Goal: Task Accomplishment & Management: Manage account settings

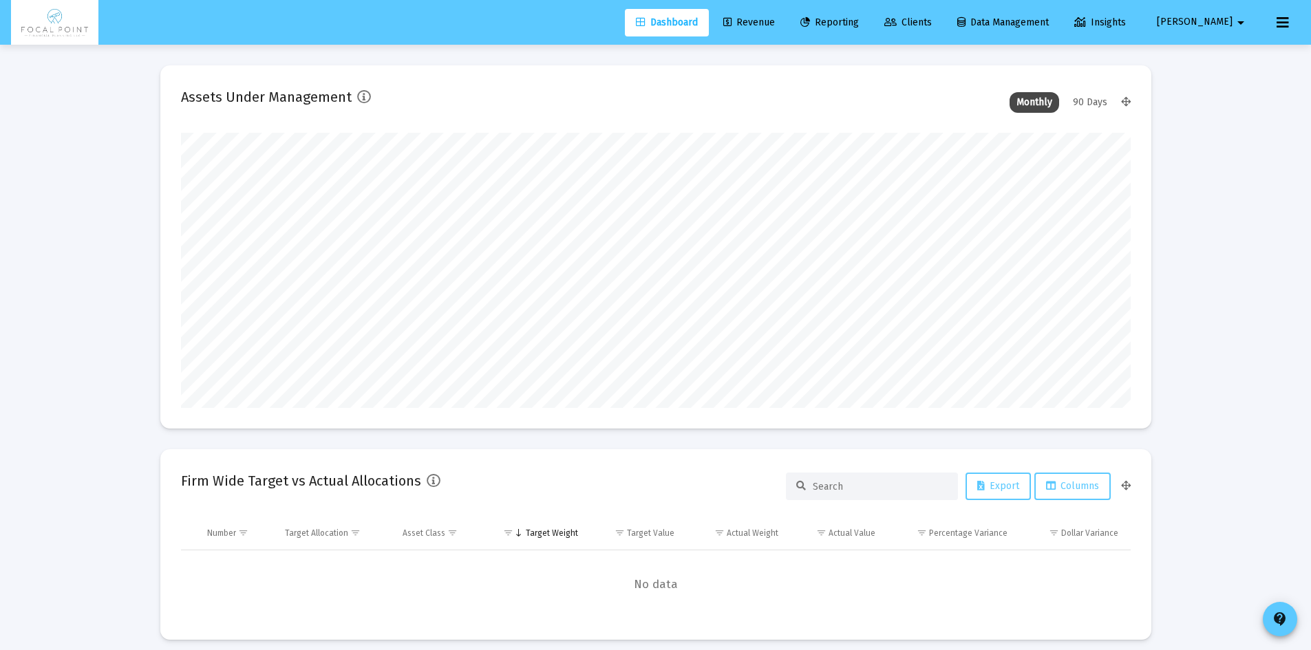
scroll to position [275, 949]
type input "[DATE]"
type input "[EMAIL_ADDRESS][DOMAIN_NAME]"
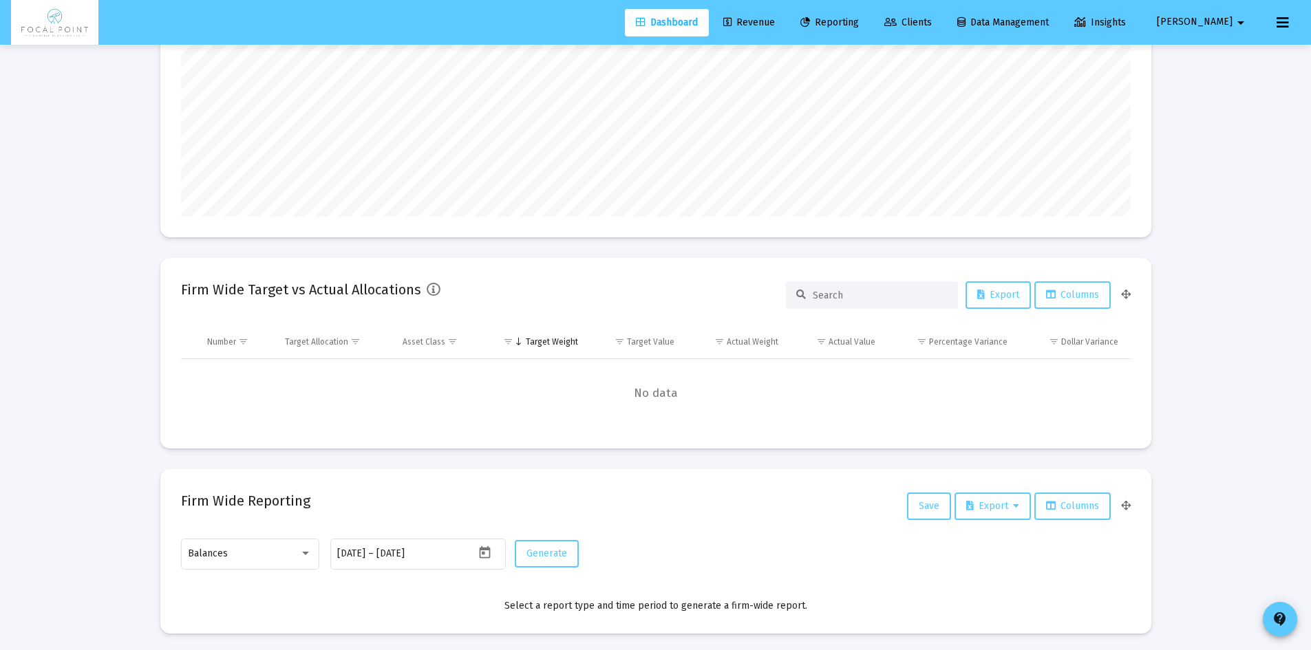
scroll to position [0, 0]
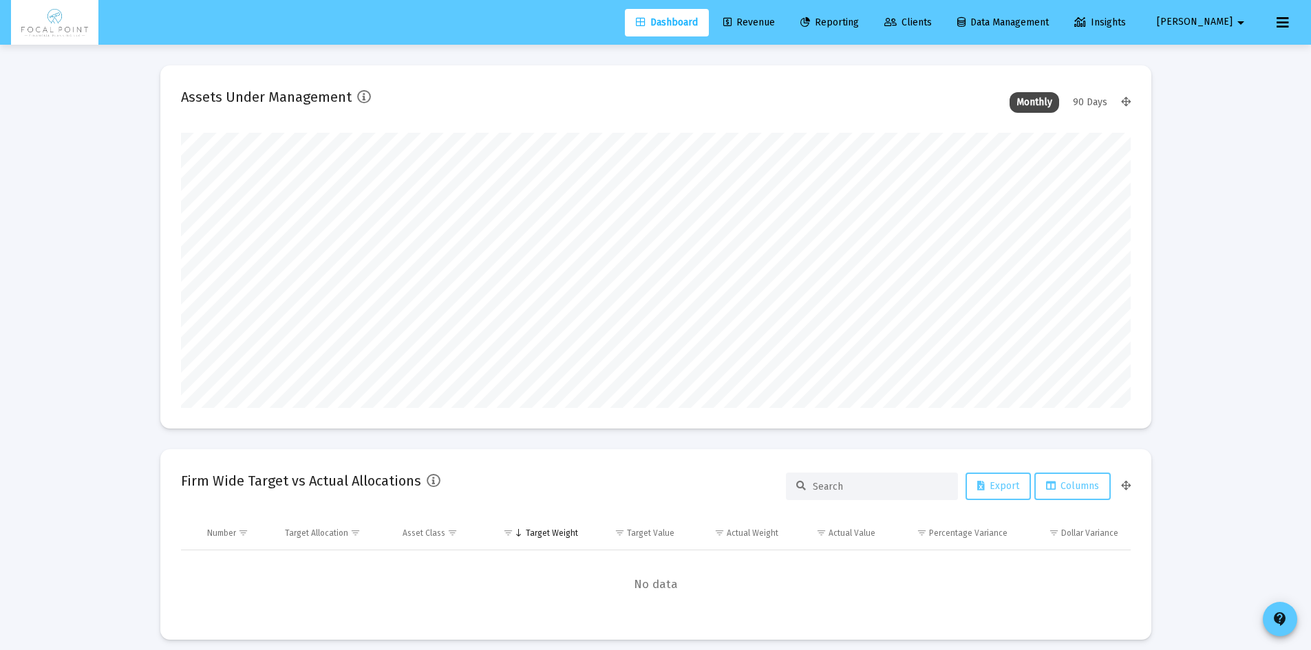
click at [1227, 20] on span "[PERSON_NAME]" at bounding box center [1194, 23] width 76 height 12
click at [1231, 56] on span "Settings" at bounding box center [1235, 58] width 41 height 33
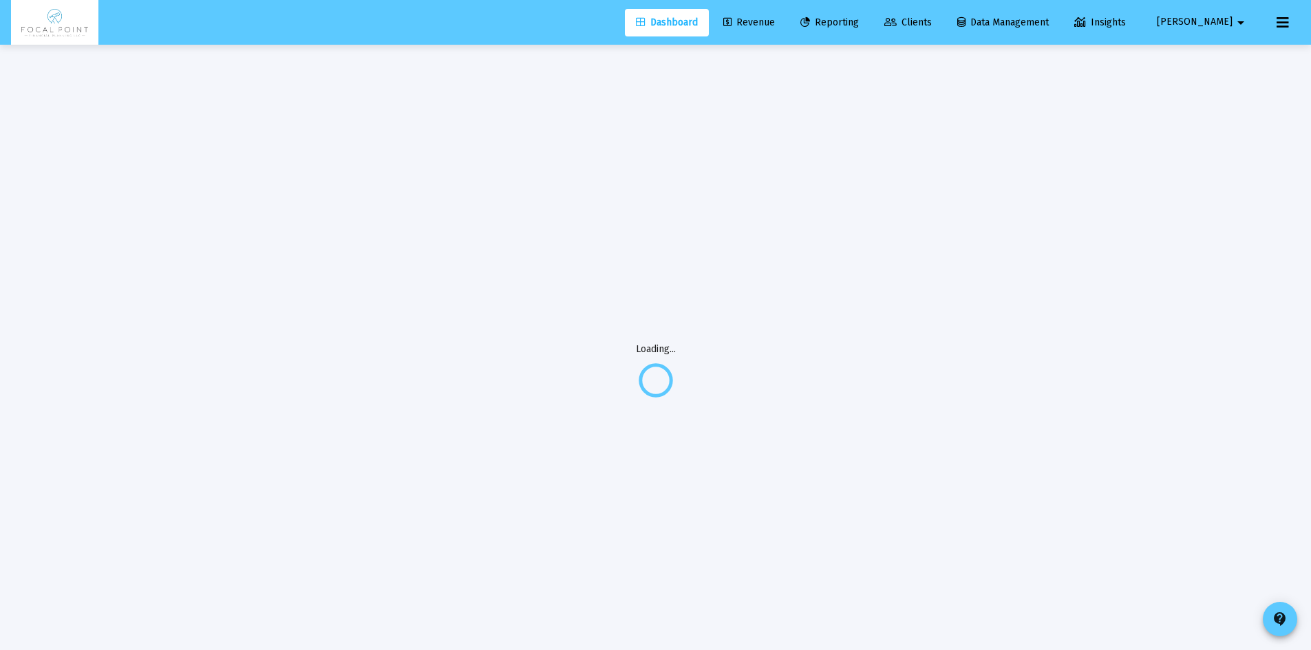
click at [1280, 29] on icon at bounding box center [1282, 22] width 12 height 17
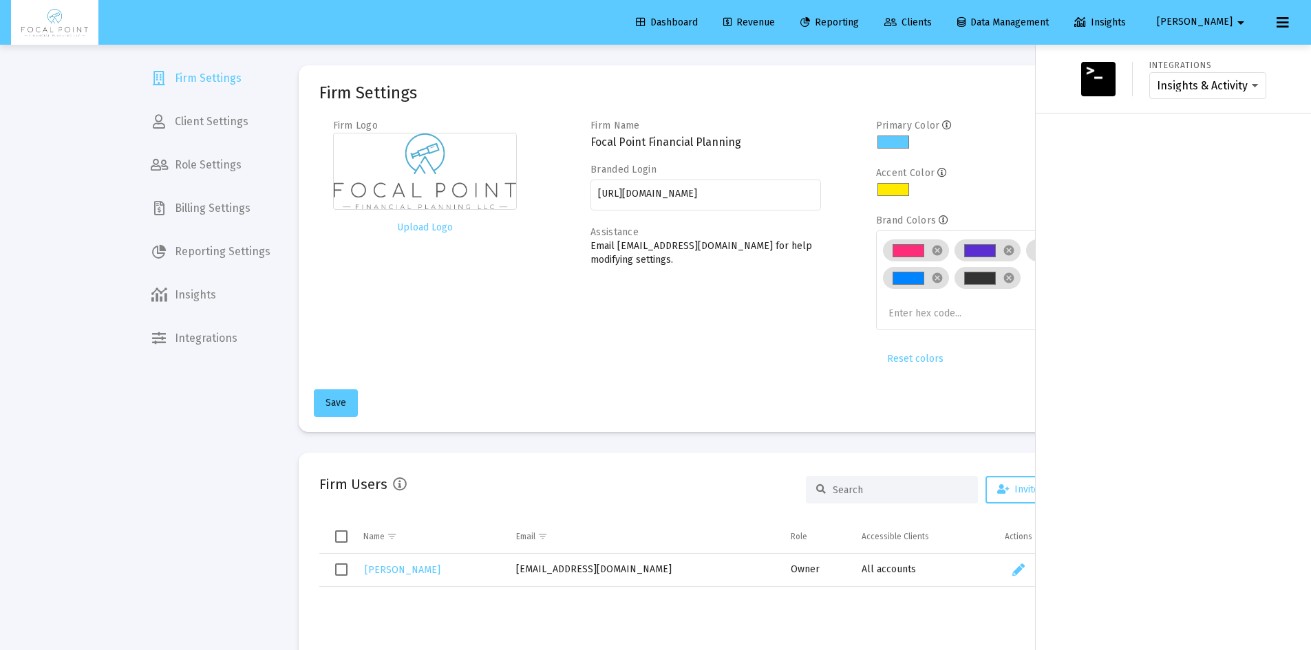
click at [256, 208] on div at bounding box center [655, 325] width 1311 height 650
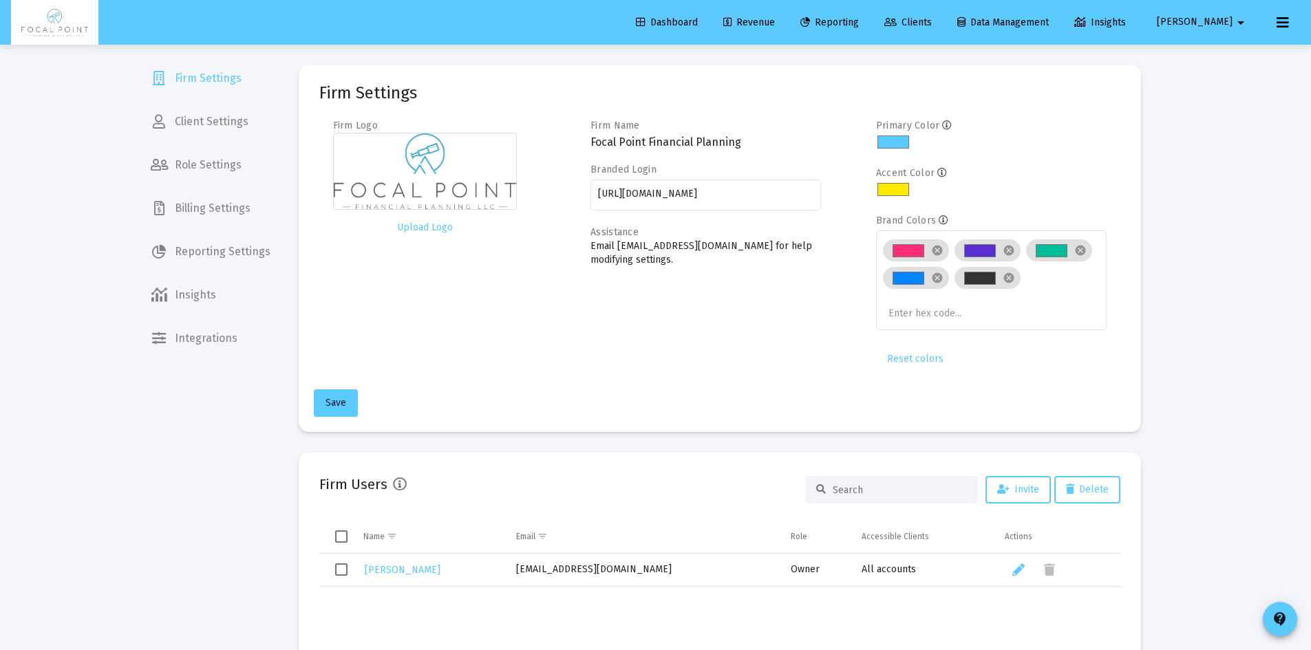
click at [212, 206] on span "Billing Settings" at bounding box center [211, 208] width 142 height 33
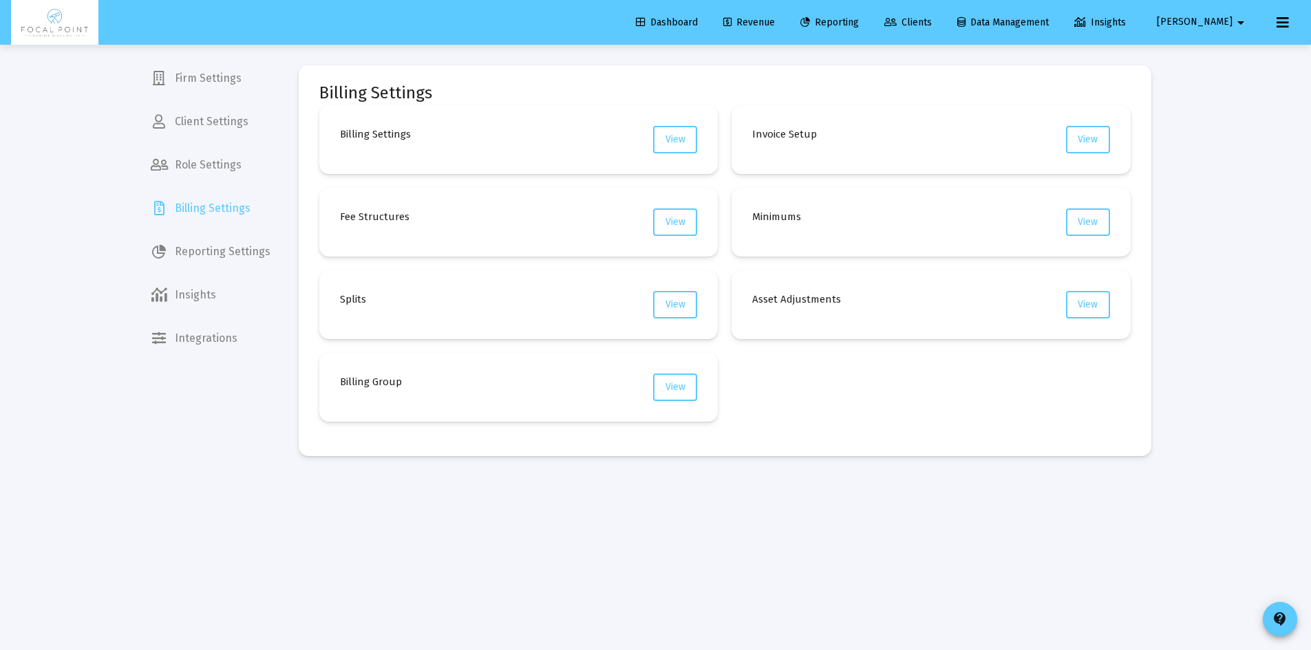
click at [236, 89] on span "Firm Settings" at bounding box center [211, 78] width 142 height 33
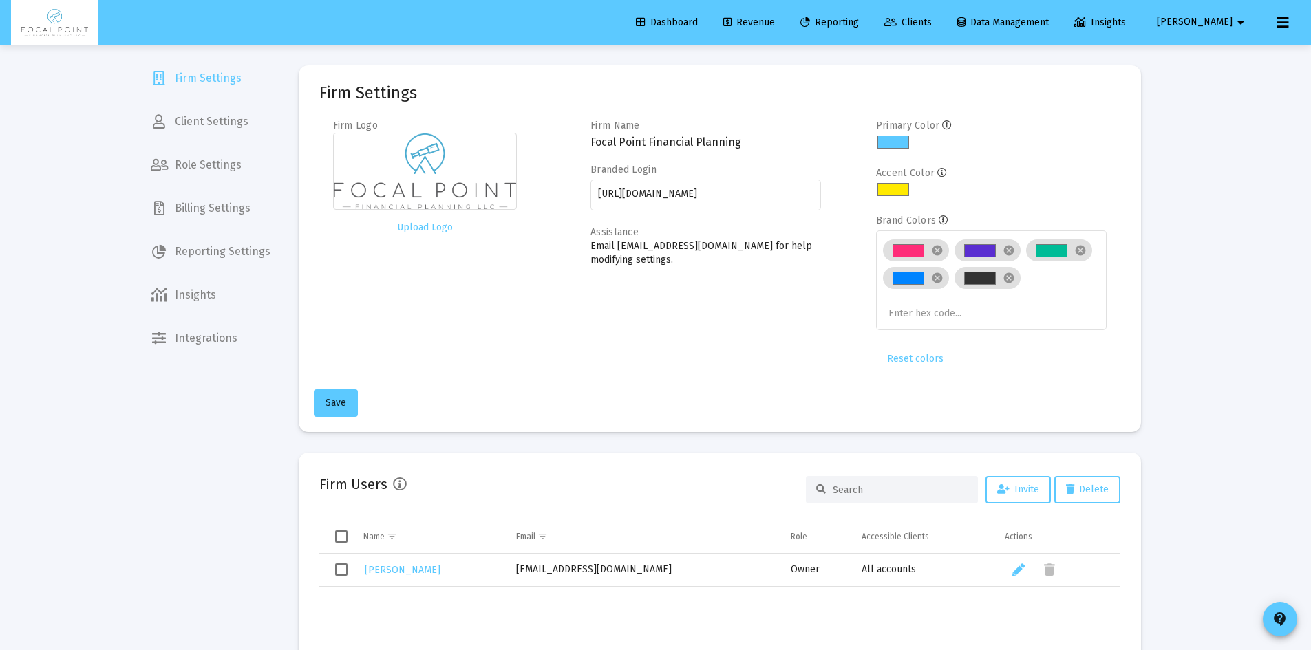
click at [1230, 19] on span "[PERSON_NAME]" at bounding box center [1194, 23] width 76 height 12
click at [1290, 19] on div at bounding box center [655, 325] width 1311 height 650
click at [1290, 19] on button at bounding box center [1283, 23] width 28 height 28
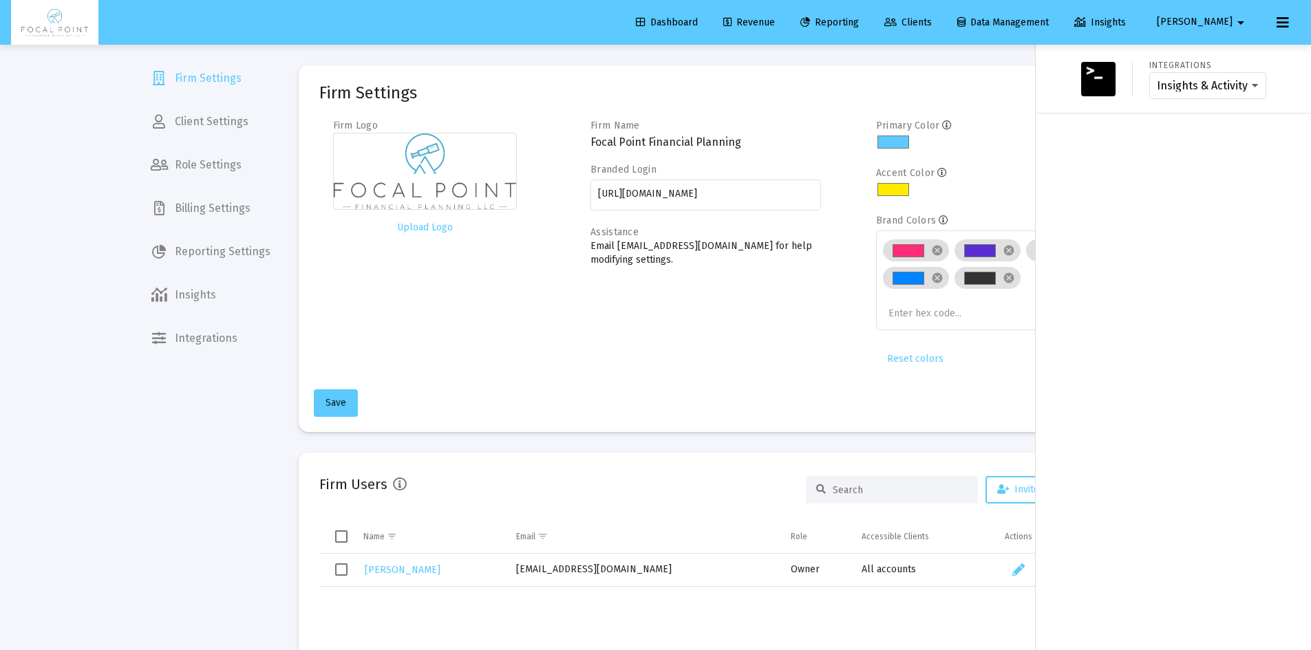
click at [1205, 93] on div "Insights & Activity Wealthbox" at bounding box center [1207, 86] width 117 height 28
click at [1237, 89] on select "Insights & Activity Wealthbox" at bounding box center [1207, 86] width 102 height 12
click at [1307, 83] on div "Integrations Insights & Activity Wealthbox" at bounding box center [1172, 79] width 275 height 69
click at [1274, 21] on button at bounding box center [1283, 23] width 28 height 28
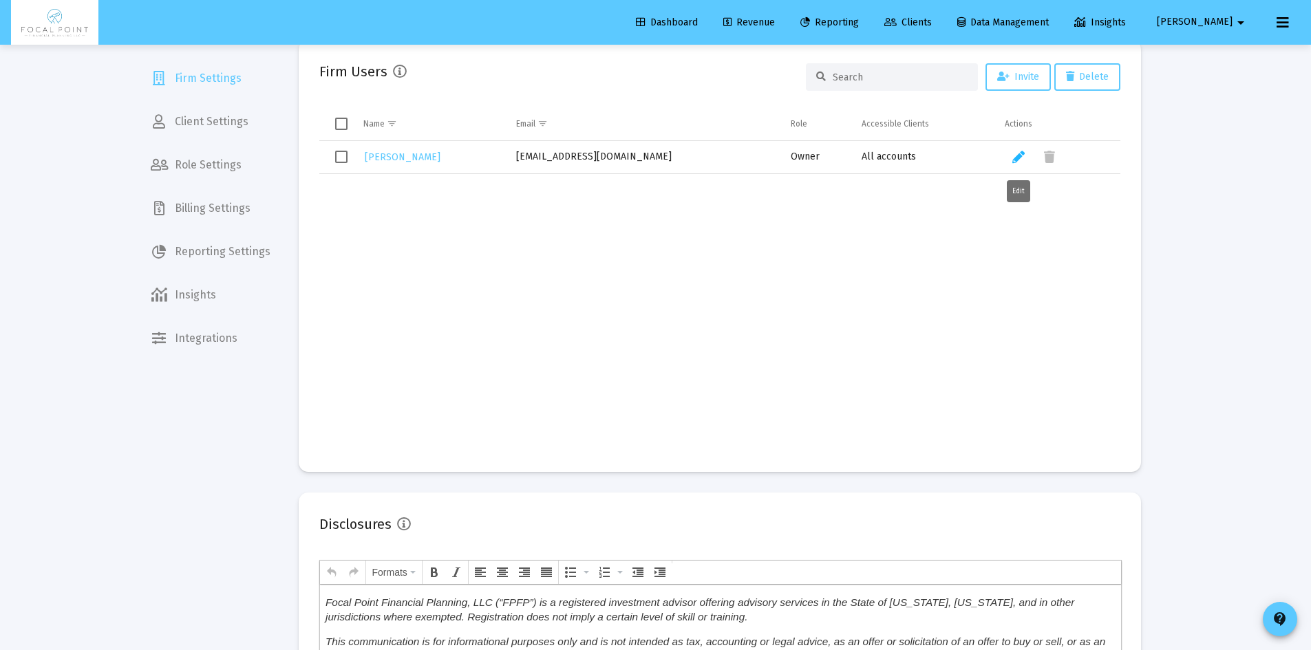
click at [1022, 159] on icon "Data grid" at bounding box center [1018, 157] width 12 height 17
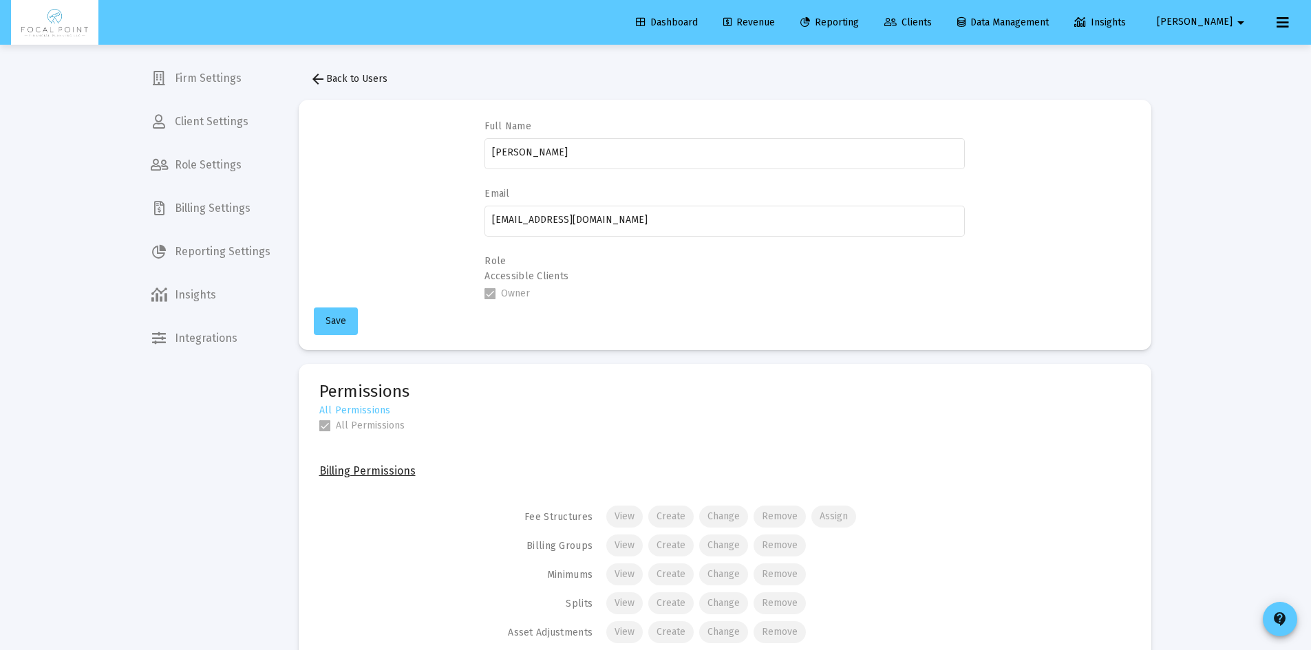
click at [337, 80] on span "arrow_back Back to Users" at bounding box center [349, 79] width 78 height 12
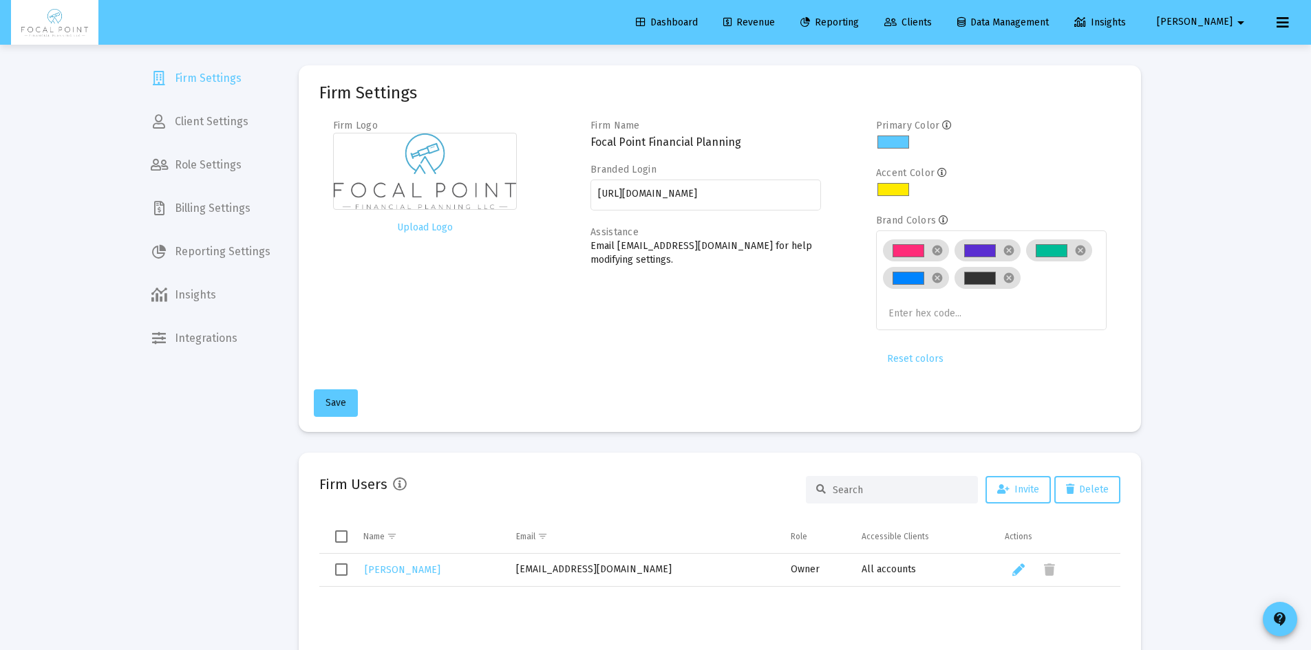
click at [698, 23] on span "Dashboard" at bounding box center [667, 23] width 62 height 12
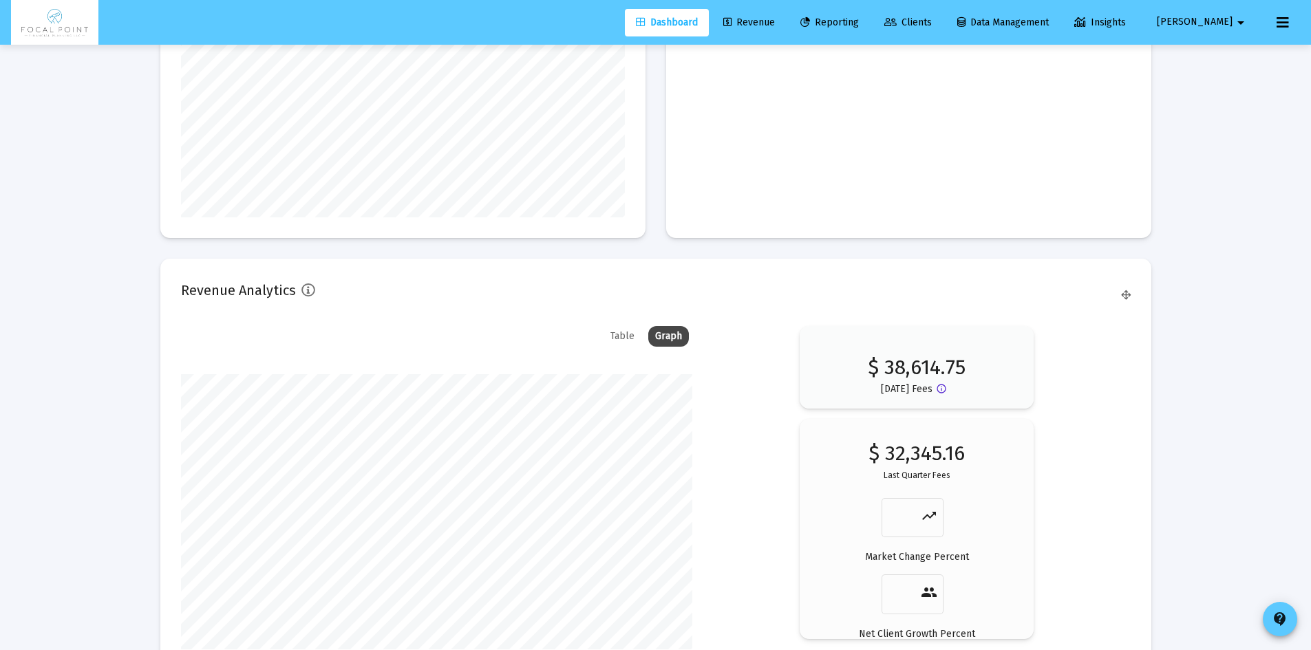
scroll to position [1995, 0]
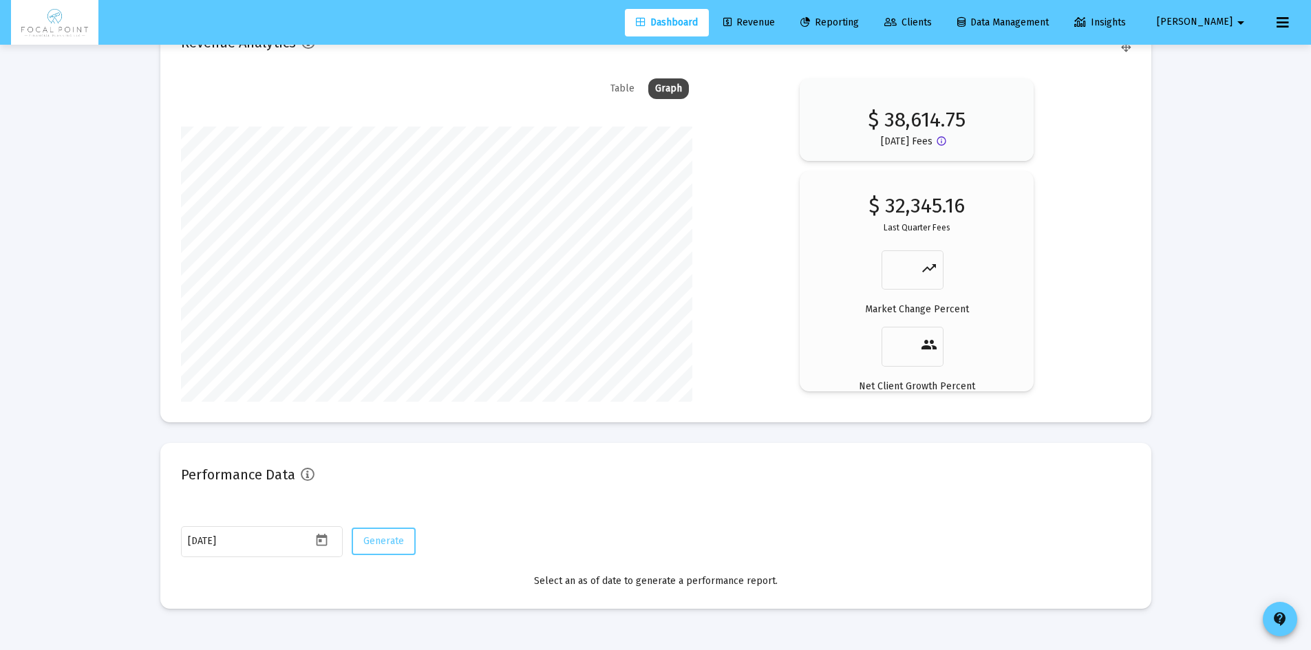
click at [786, 34] on link "Revenue" at bounding box center [749, 23] width 74 height 28
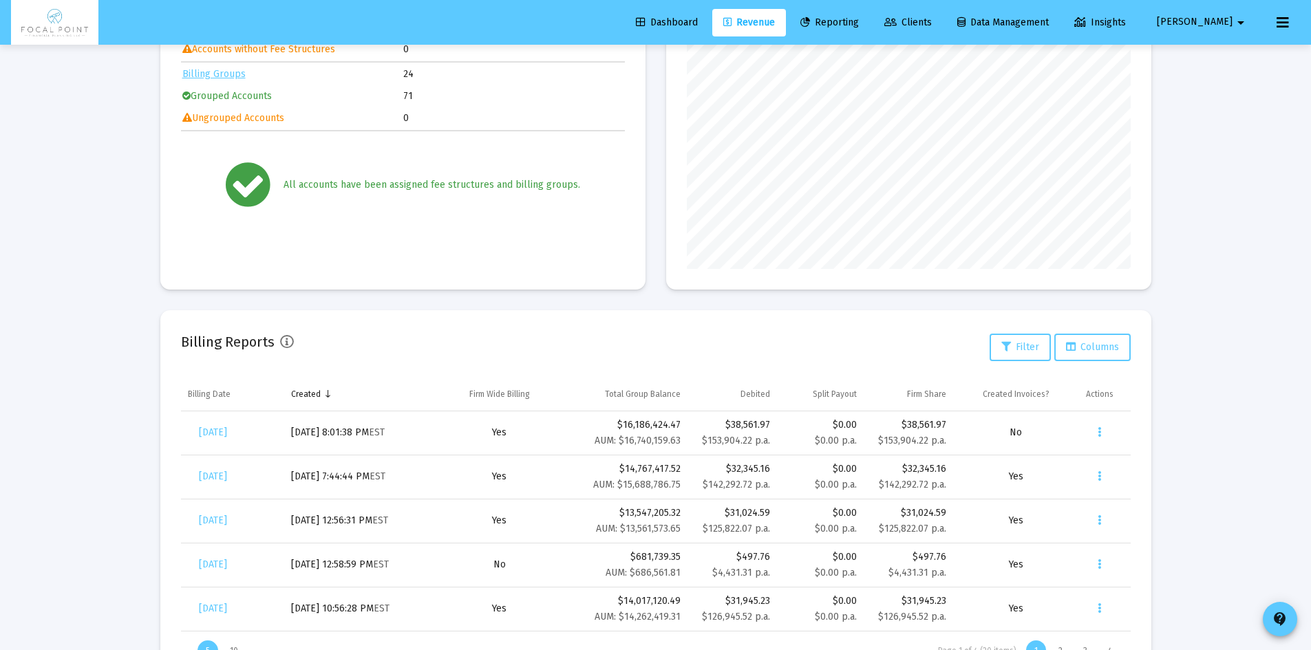
scroll to position [265, 0]
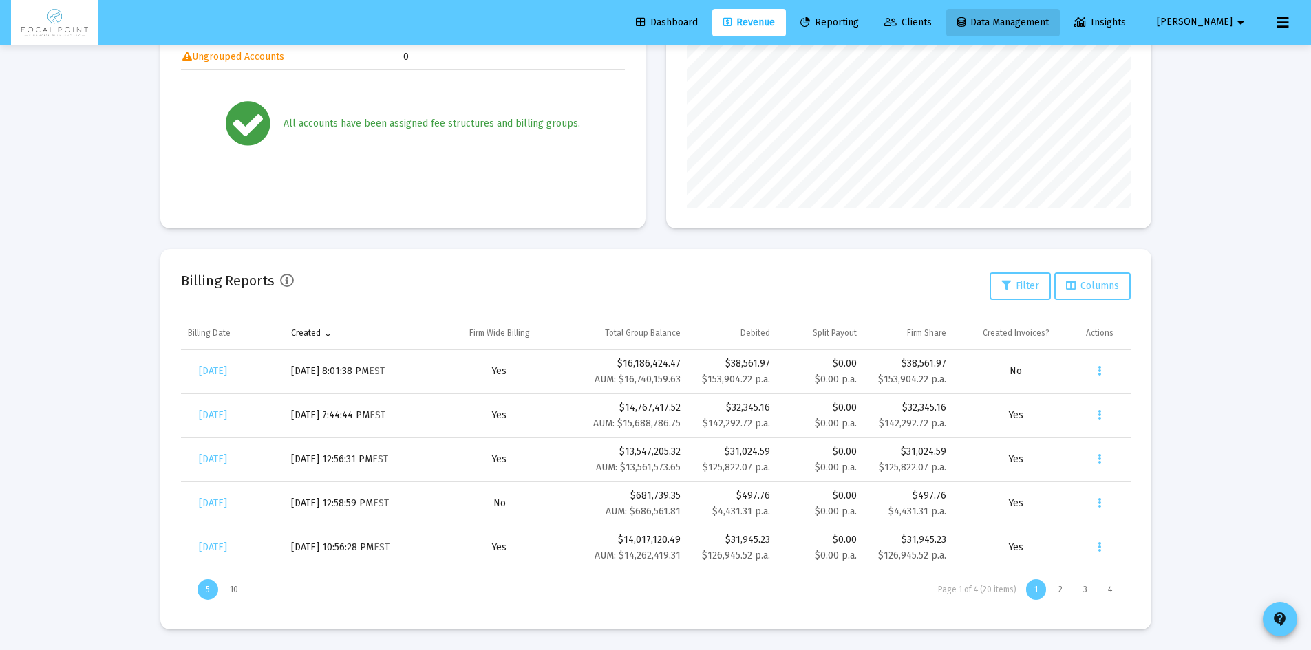
click at [1020, 23] on span "Data Management" at bounding box center [1003, 23] width 92 height 12
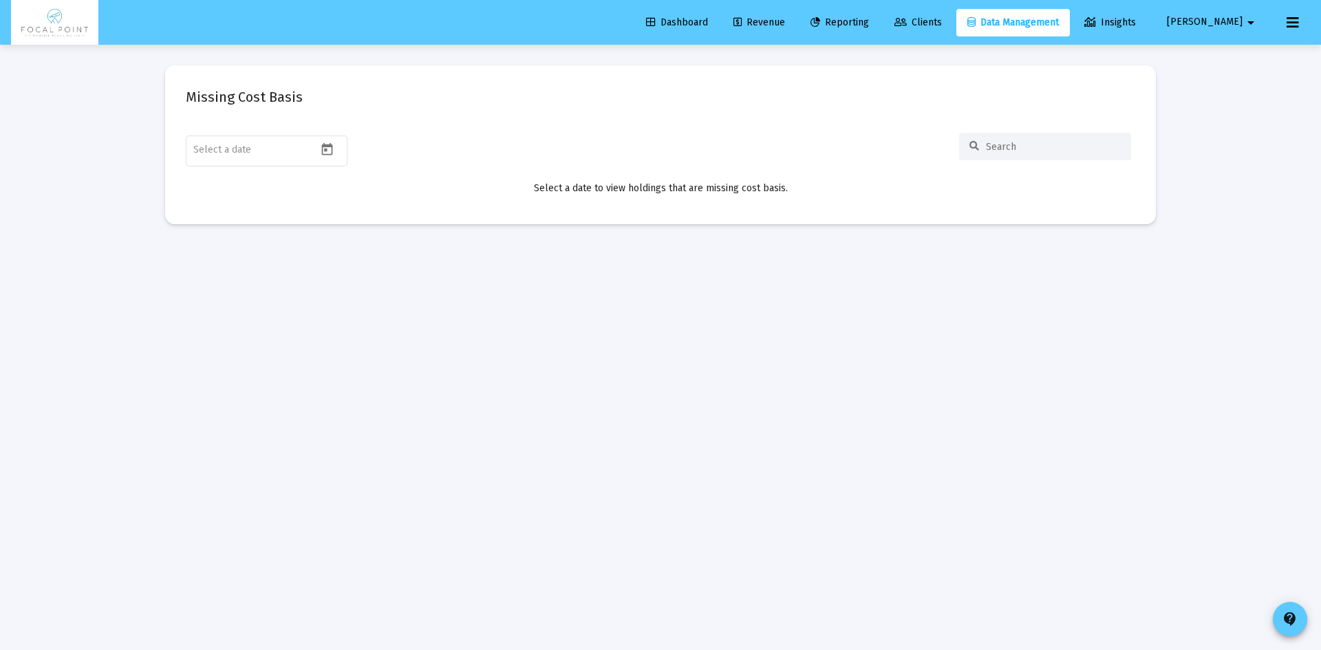
click at [942, 21] on span "Clients" at bounding box center [917, 23] width 47 height 12
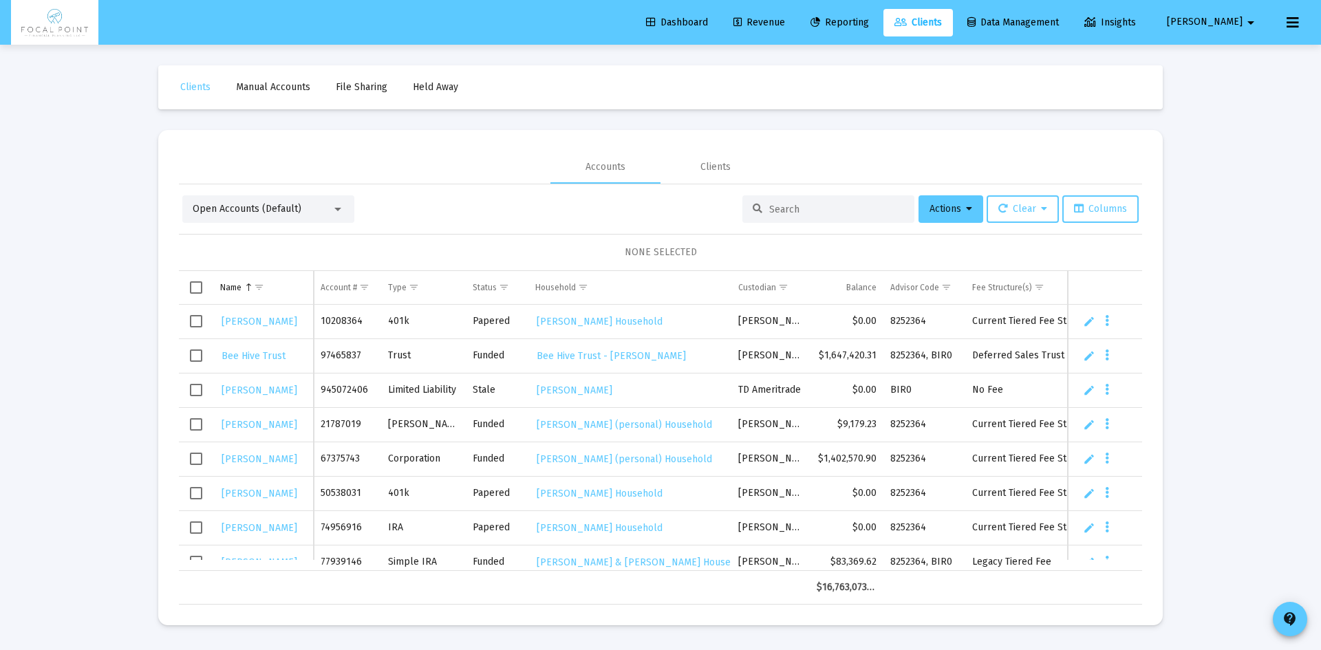
click at [1070, 14] on link "Data Management" at bounding box center [1013, 23] width 114 height 28
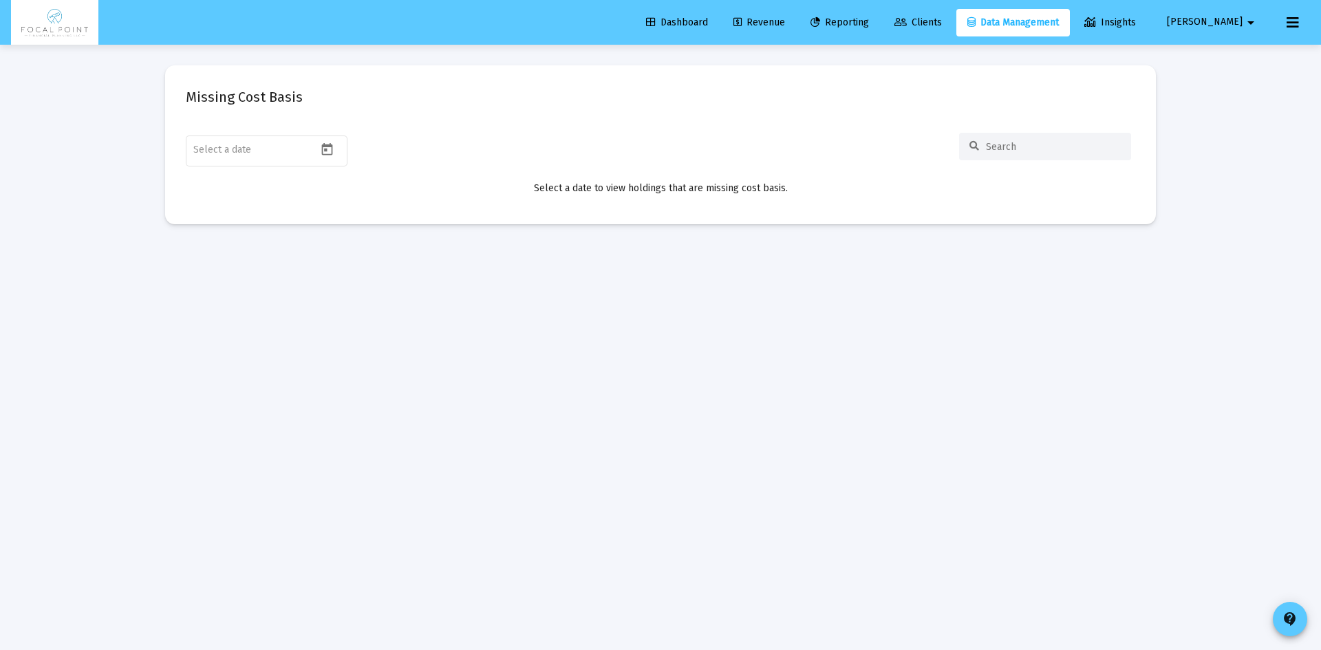
click at [1147, 16] on link "Insights" at bounding box center [1110, 23] width 74 height 28
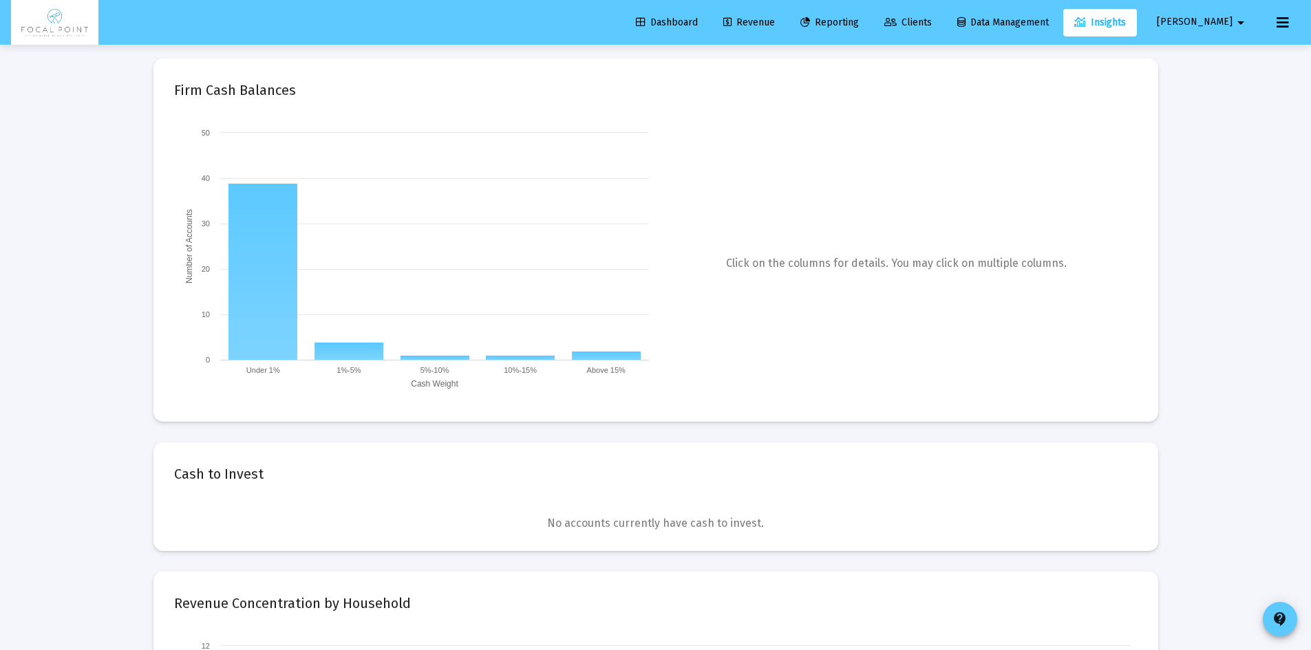
click at [77, 16] on img at bounding box center [54, 23] width 67 height 28
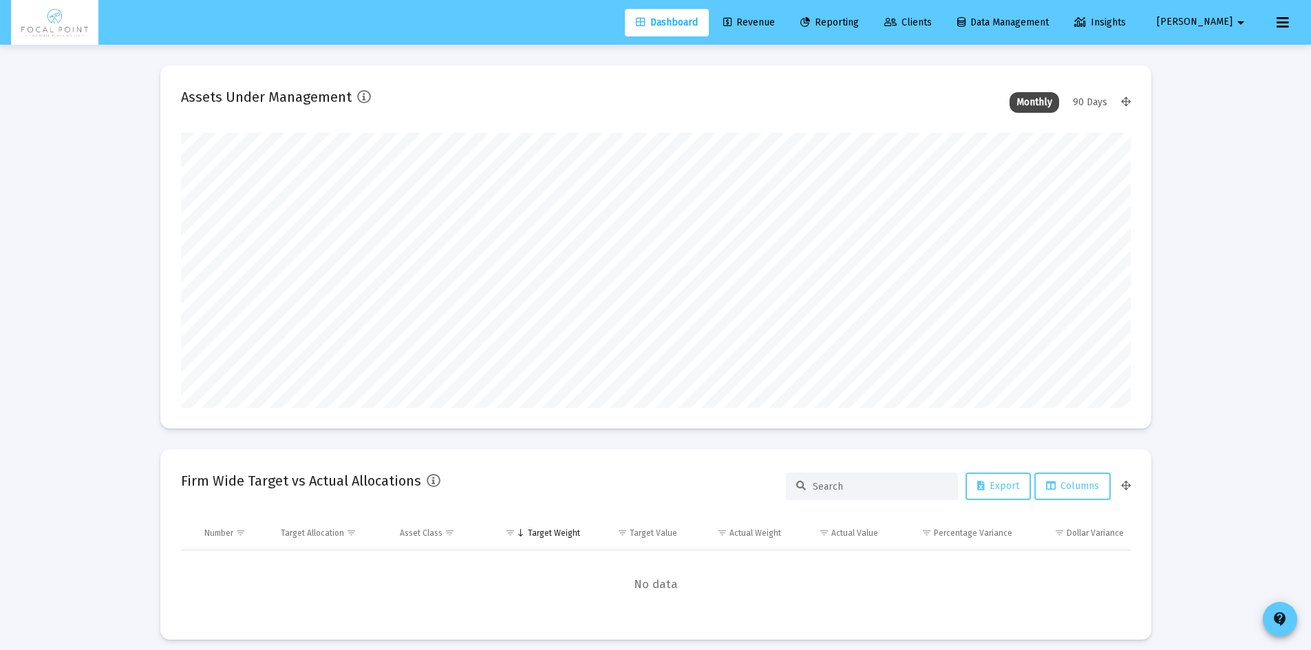
scroll to position [275, 511]
click at [1242, 24] on mat-icon "arrow_drop_down" at bounding box center [1240, 23] width 17 height 28
click at [1238, 58] on span "Settings" at bounding box center [1235, 58] width 41 height 33
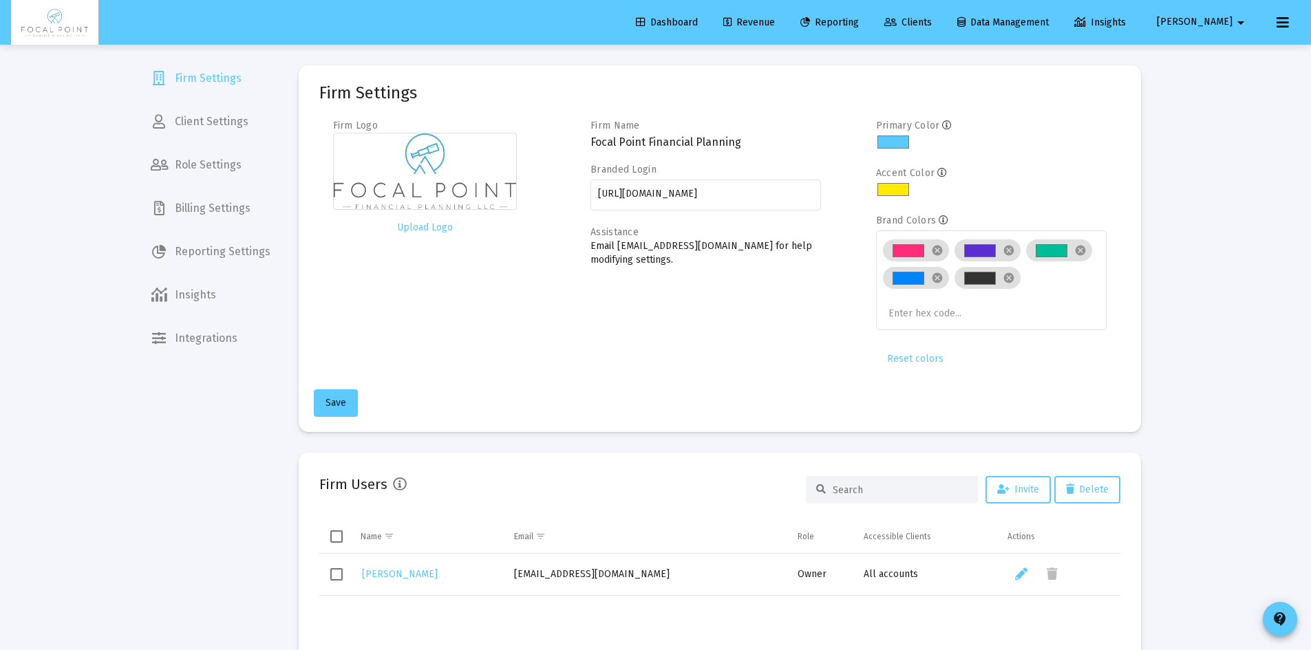
click at [404, 92] on mat-card-title "Firm Settings" at bounding box center [368, 93] width 98 height 14
click at [1269, 618] on button "contact_support" at bounding box center [1279, 619] width 34 height 34
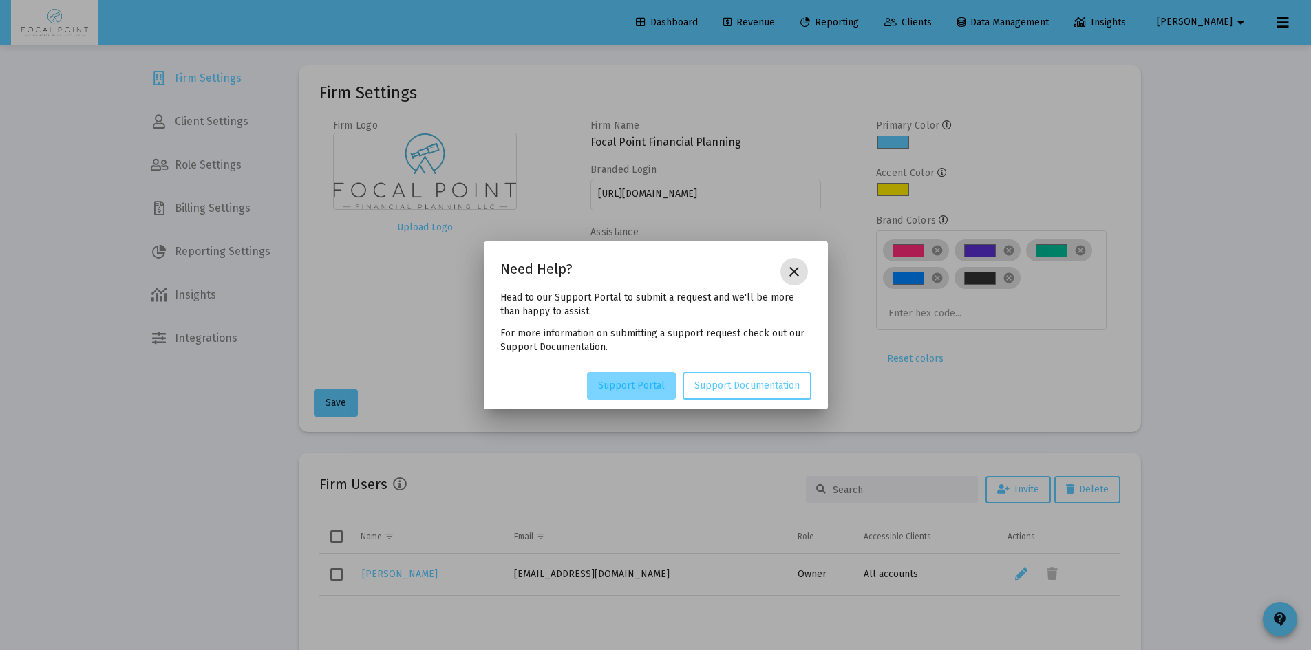
click at [649, 384] on span "Support Portal" at bounding box center [631, 386] width 67 height 12
click at [798, 270] on mat-icon "close" at bounding box center [794, 271] width 17 height 17
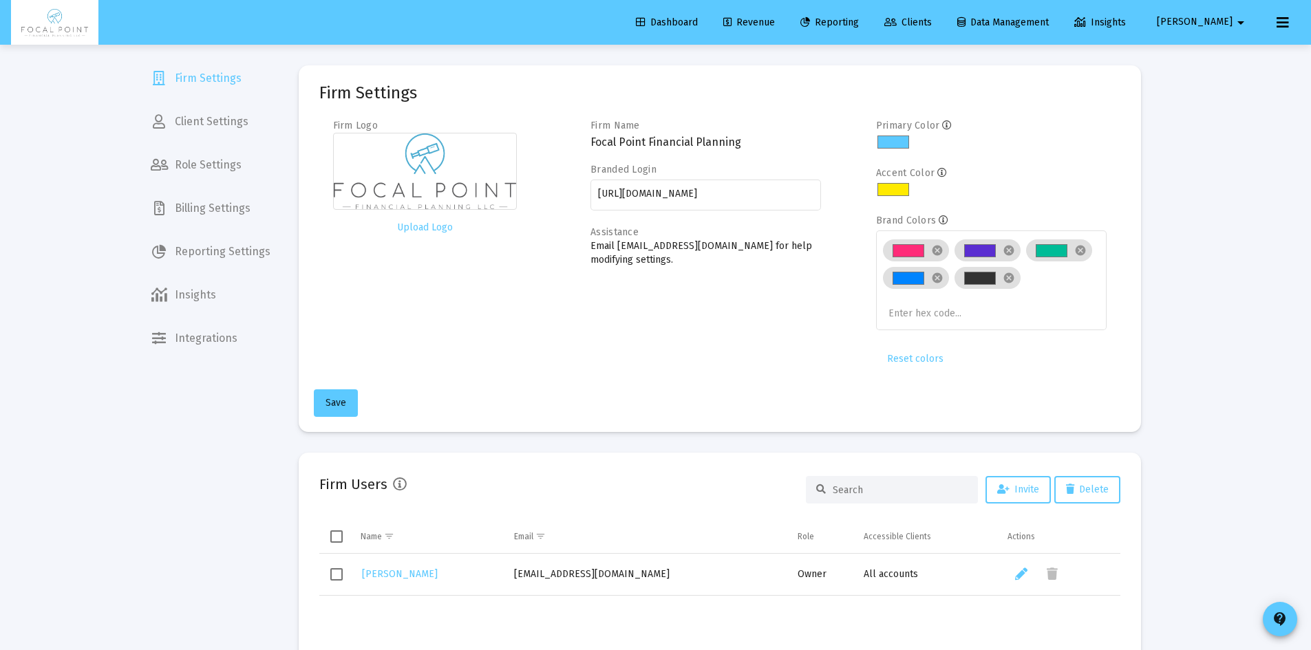
click at [1236, 17] on mat-icon "arrow_drop_down" at bounding box center [1240, 23] width 17 height 28
click at [1277, 23] on div at bounding box center [655, 325] width 1311 height 650
click at [1281, 23] on icon at bounding box center [1282, 22] width 12 height 17
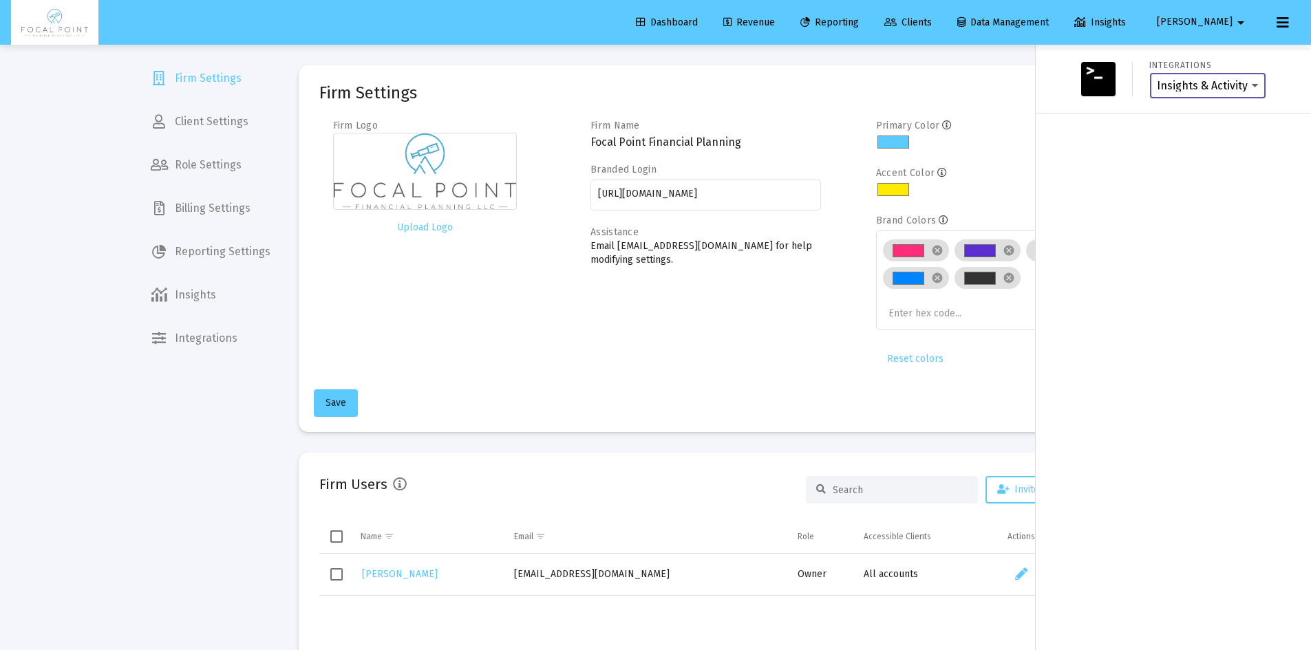
click at [1171, 92] on select "Insights & Activity Wealthbox" at bounding box center [1207, 86] width 102 height 12
click at [1097, 88] on img at bounding box center [1098, 79] width 34 height 34
click at [1174, 65] on label "Integrations" at bounding box center [1180, 66] width 63 height 10
click at [1174, 80] on select "Insights & Activity Wealthbox" at bounding box center [1207, 86] width 102 height 12
click at [1137, 12] on link "Insights" at bounding box center [1100, 23] width 74 height 28
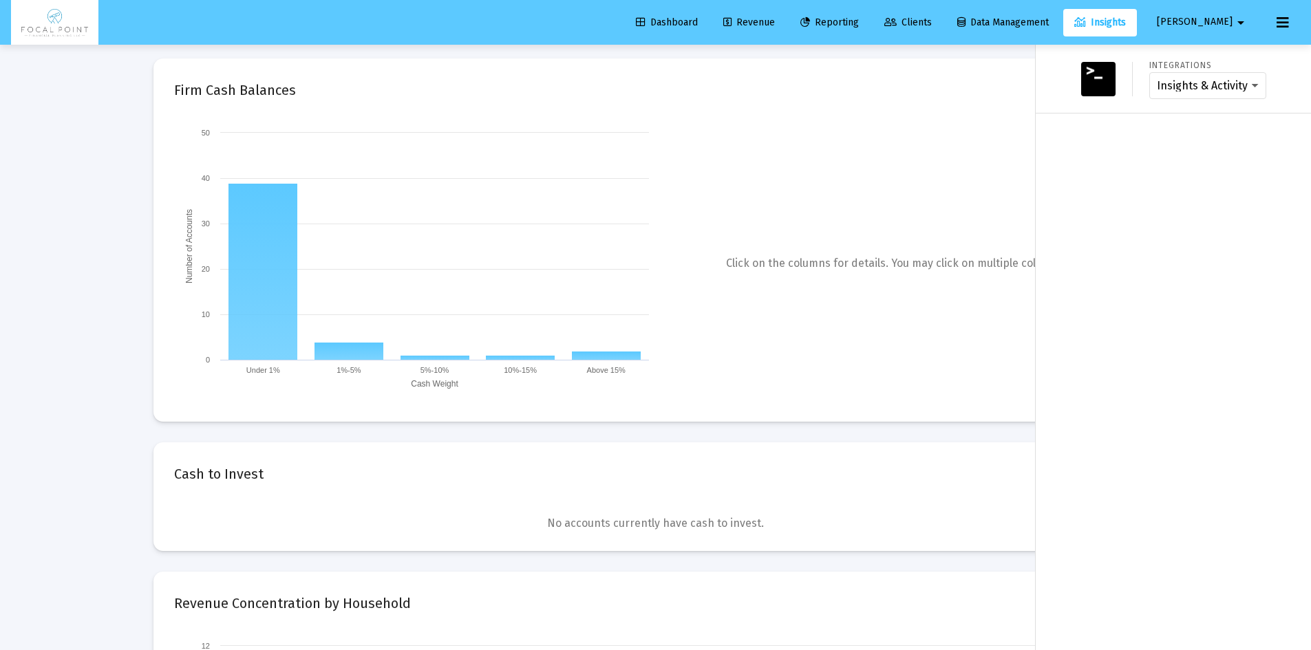
click at [932, 21] on span "Clients" at bounding box center [907, 23] width 47 height 12
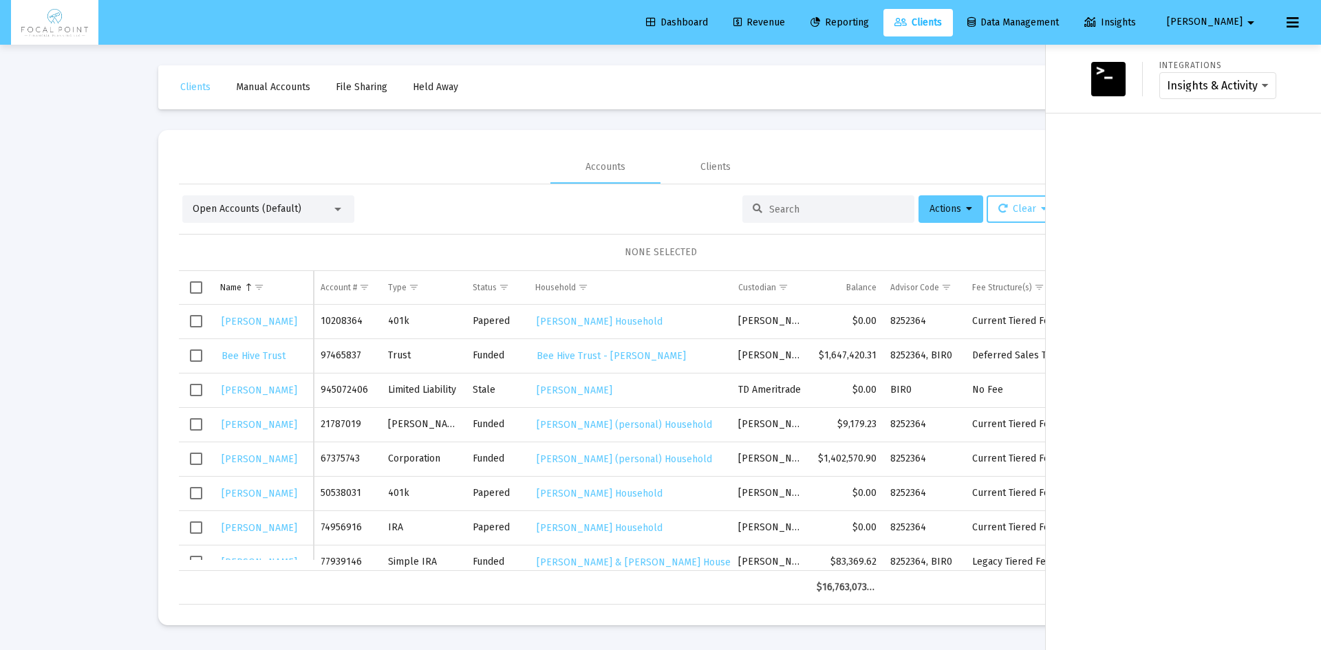
click at [1220, 23] on span "[PERSON_NAME]" at bounding box center [1205, 23] width 76 height 12
click at [1223, 54] on link "Settings" at bounding box center [1236, 58] width 82 height 33
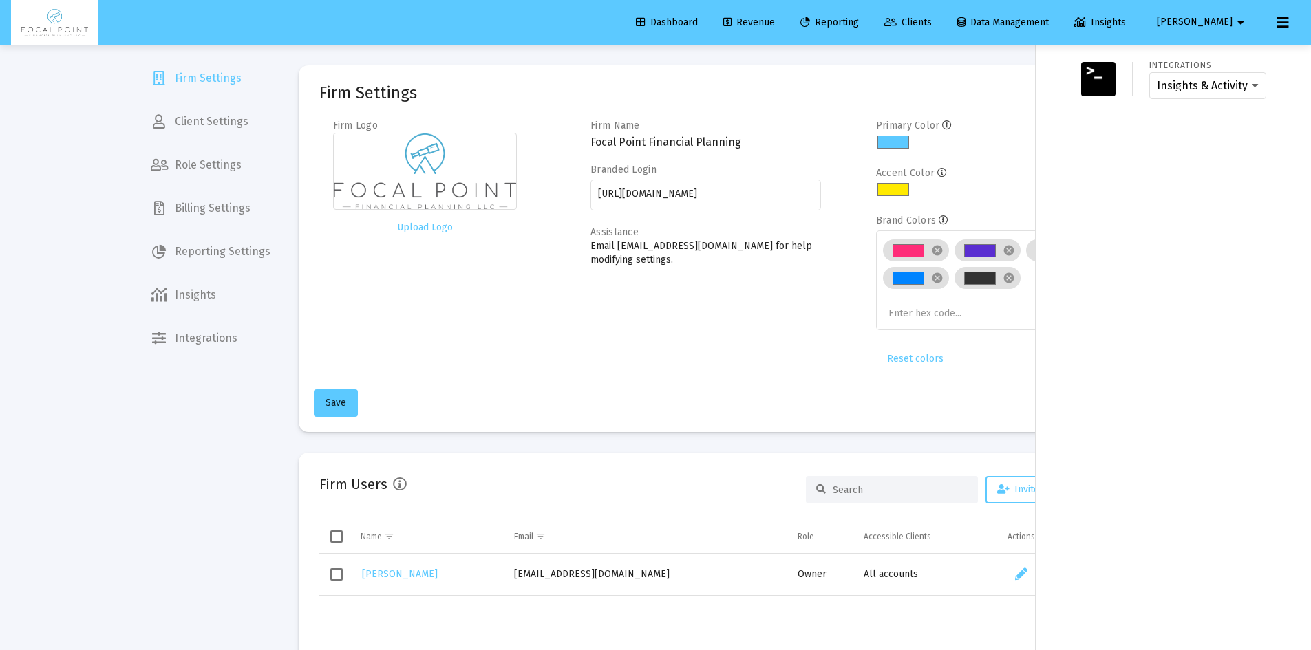
click at [987, 120] on div at bounding box center [655, 325] width 1311 height 650
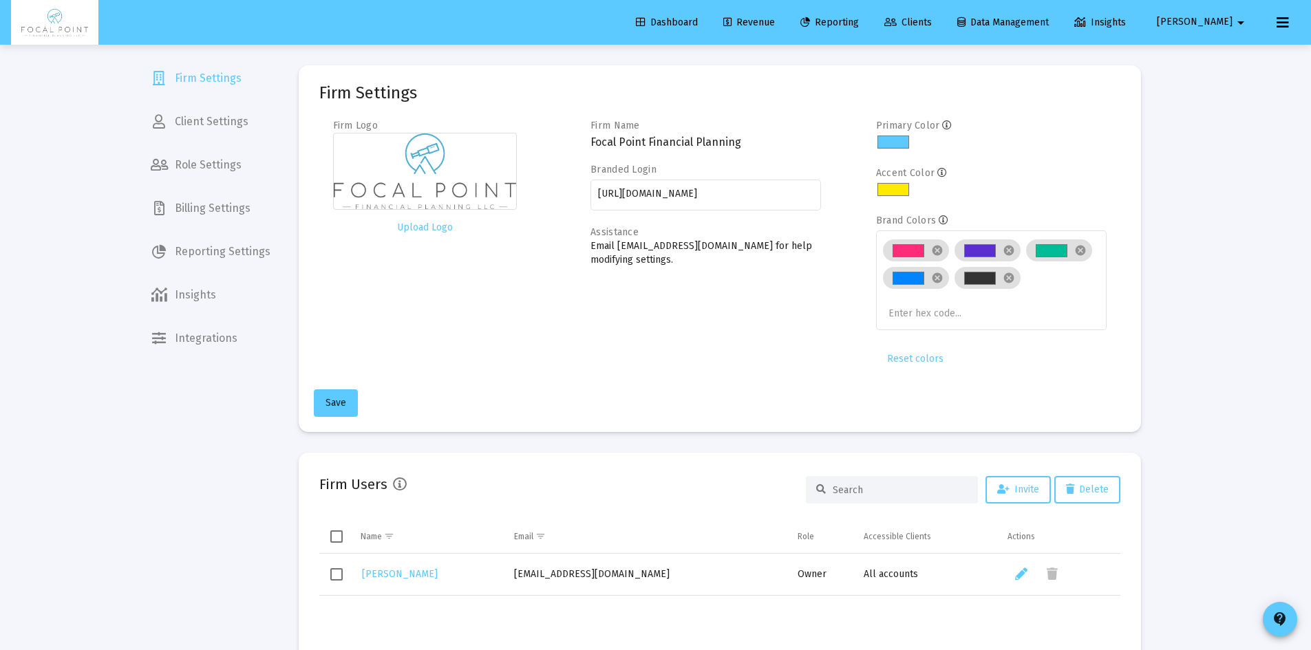
click at [625, 241] on p "Email [EMAIL_ADDRESS][DOMAIN_NAME] for help modifying settings." at bounding box center [705, 253] width 230 height 28
click at [217, 347] on span "Integrations" at bounding box center [211, 338] width 142 height 33
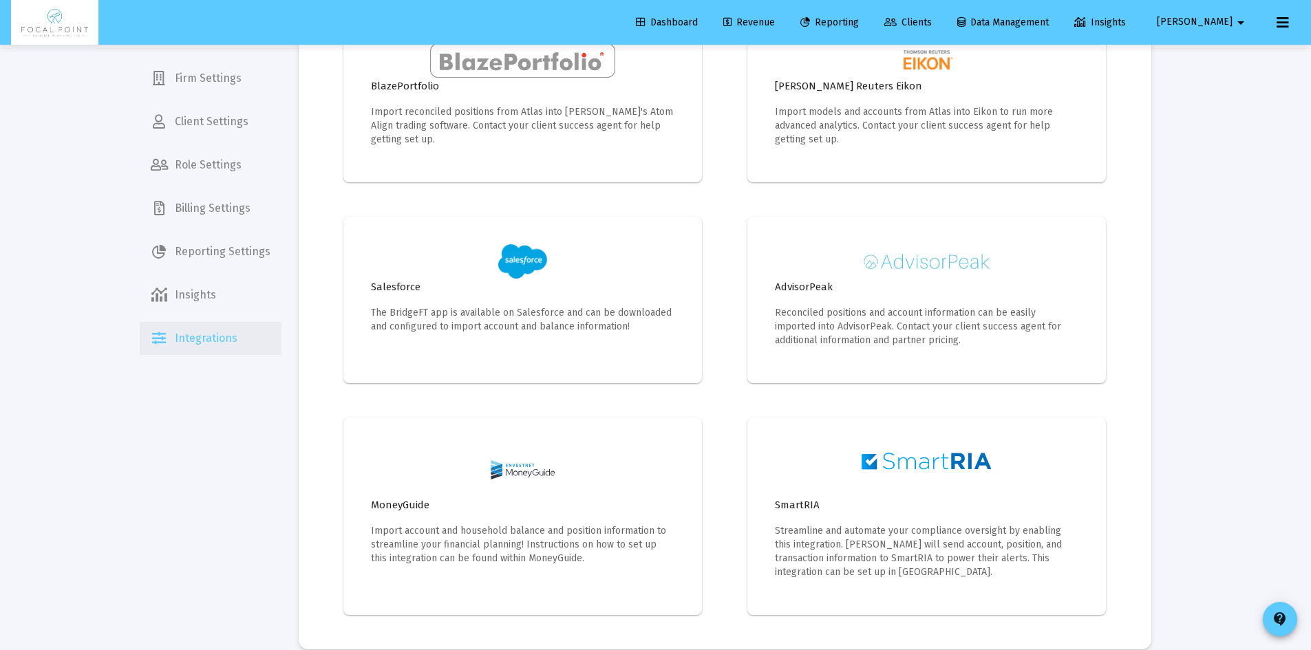
scroll to position [511, 0]
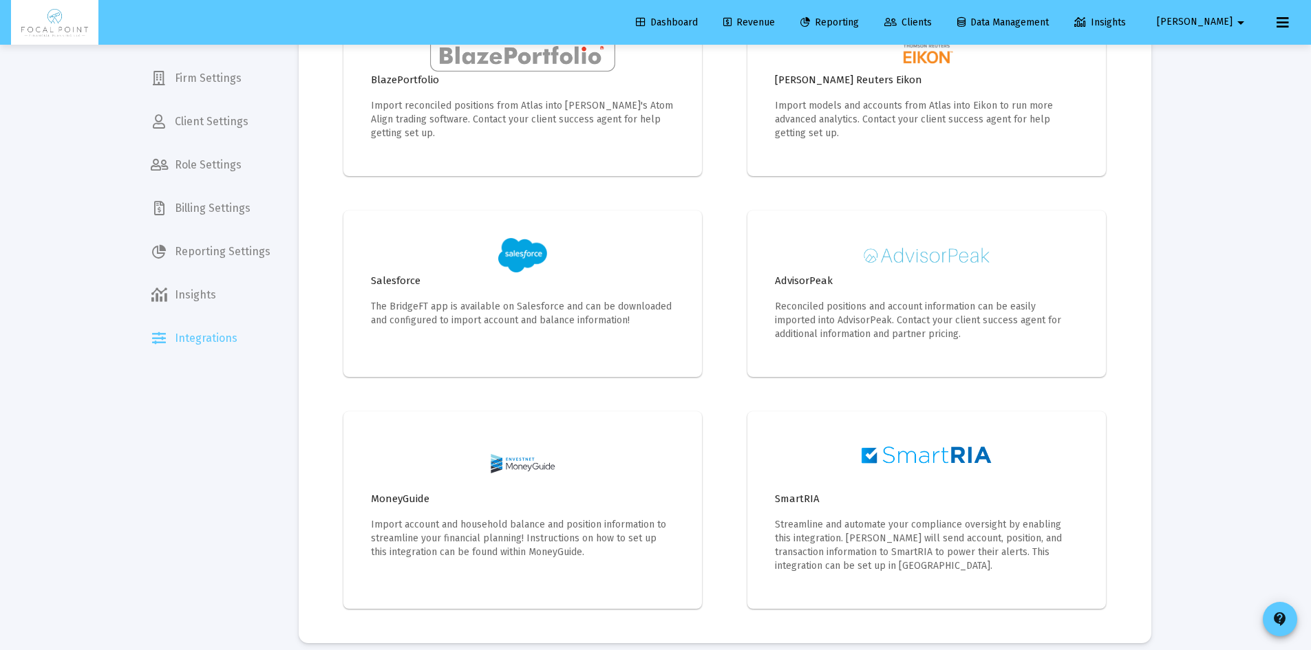
click at [918, 440] on img at bounding box center [926, 456] width 147 height 34
click at [913, 439] on img at bounding box center [926, 456] width 147 height 34
click at [516, 459] on img at bounding box center [522, 465] width 85 height 52
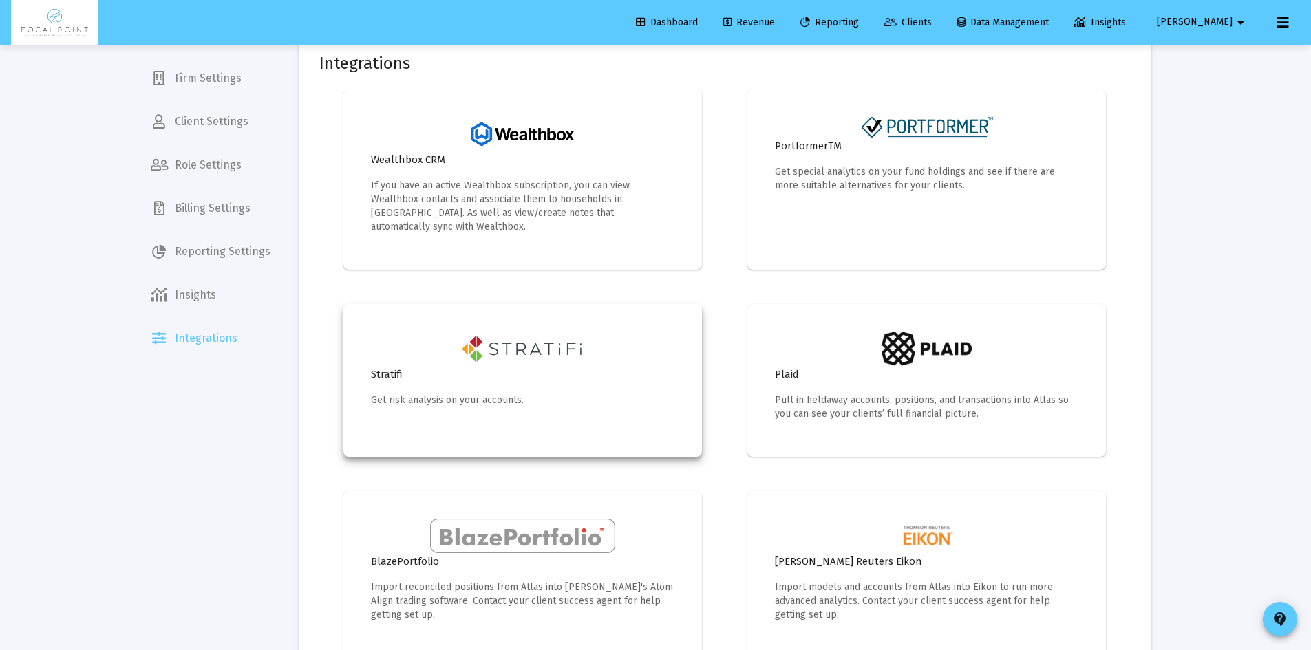
scroll to position [0, 0]
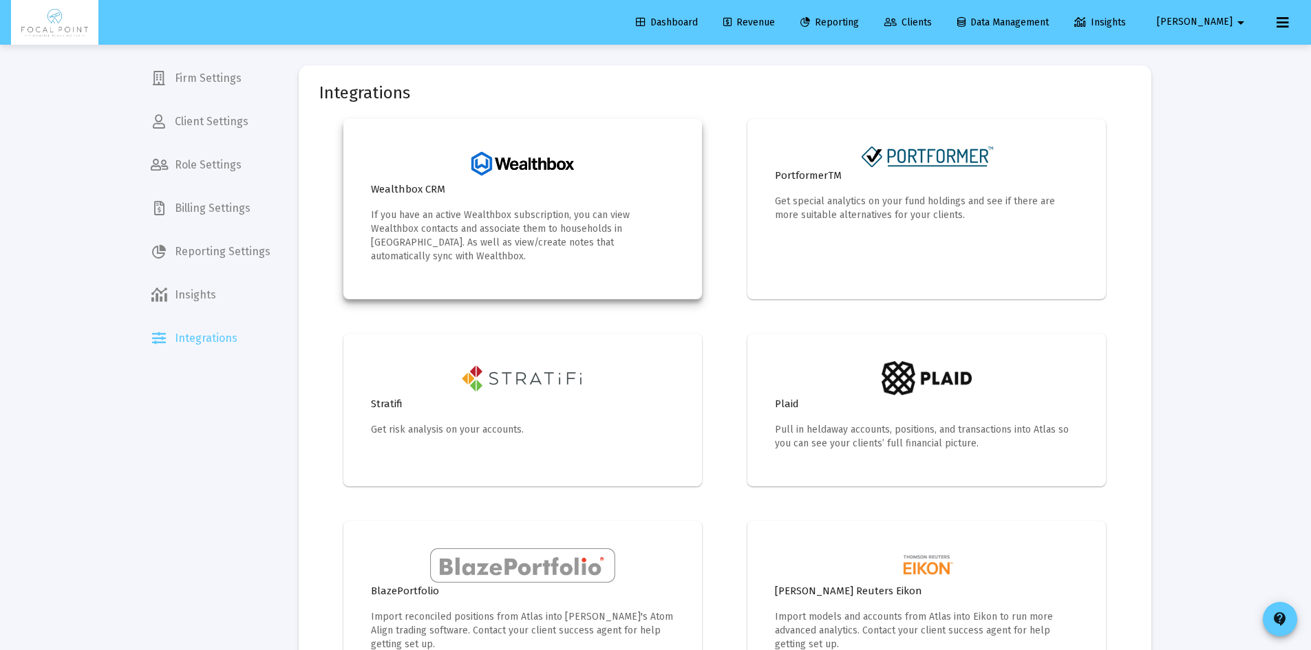
click at [535, 182] on h4 "Wealthbox CRM" at bounding box center [523, 189] width 304 height 17
click at [211, 87] on span "Firm Settings" at bounding box center [211, 78] width 142 height 33
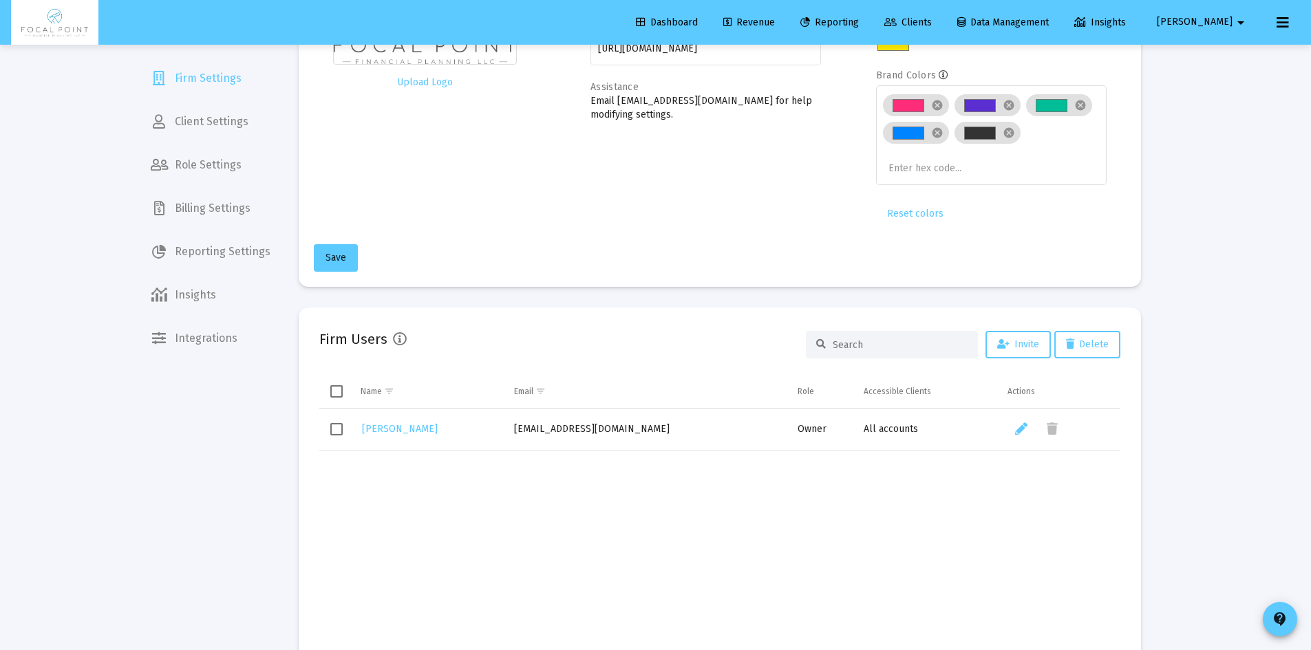
scroll to position [413, 0]
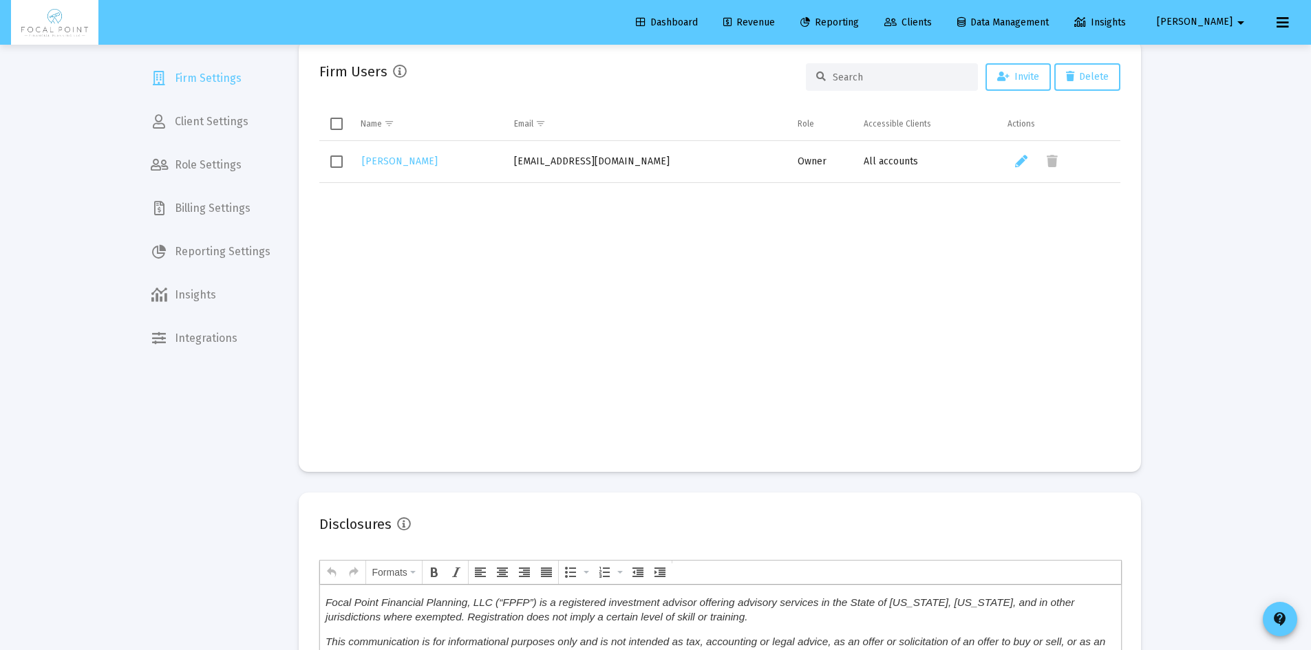
click at [416, 151] on td "[PERSON_NAME]" at bounding box center [431, 162] width 154 height 42
click at [416, 159] on span "[PERSON_NAME]" at bounding box center [400, 161] width 76 height 12
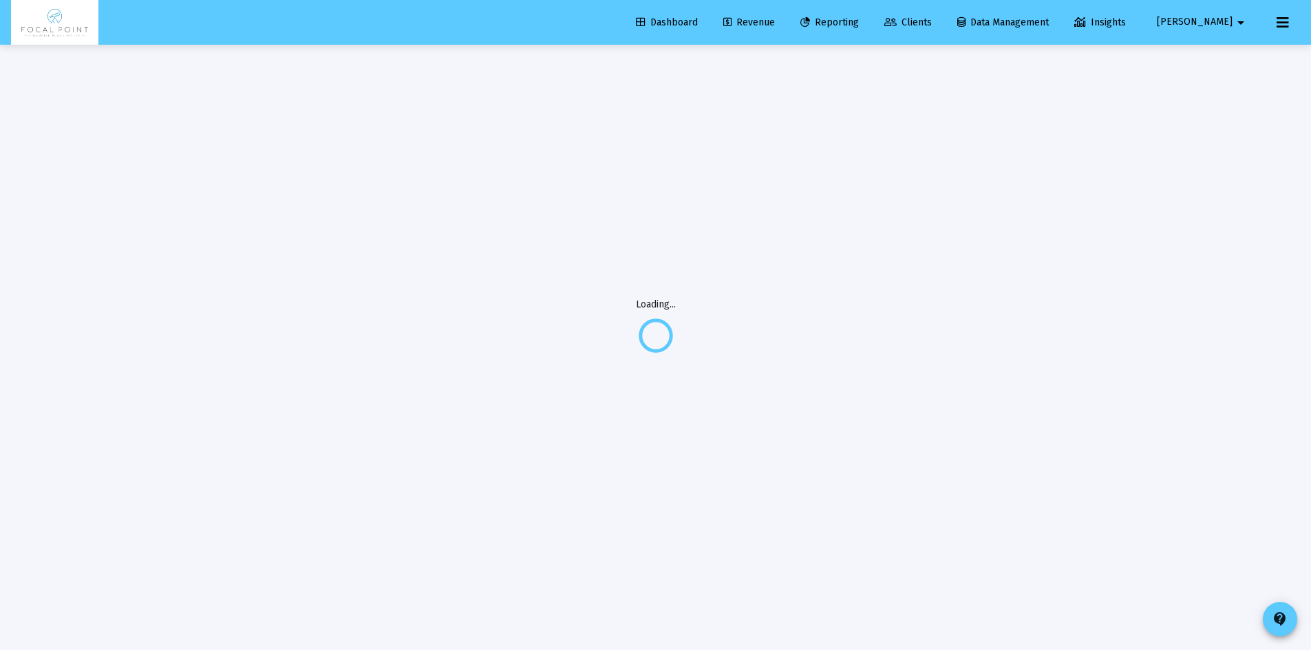
scroll to position [45, 0]
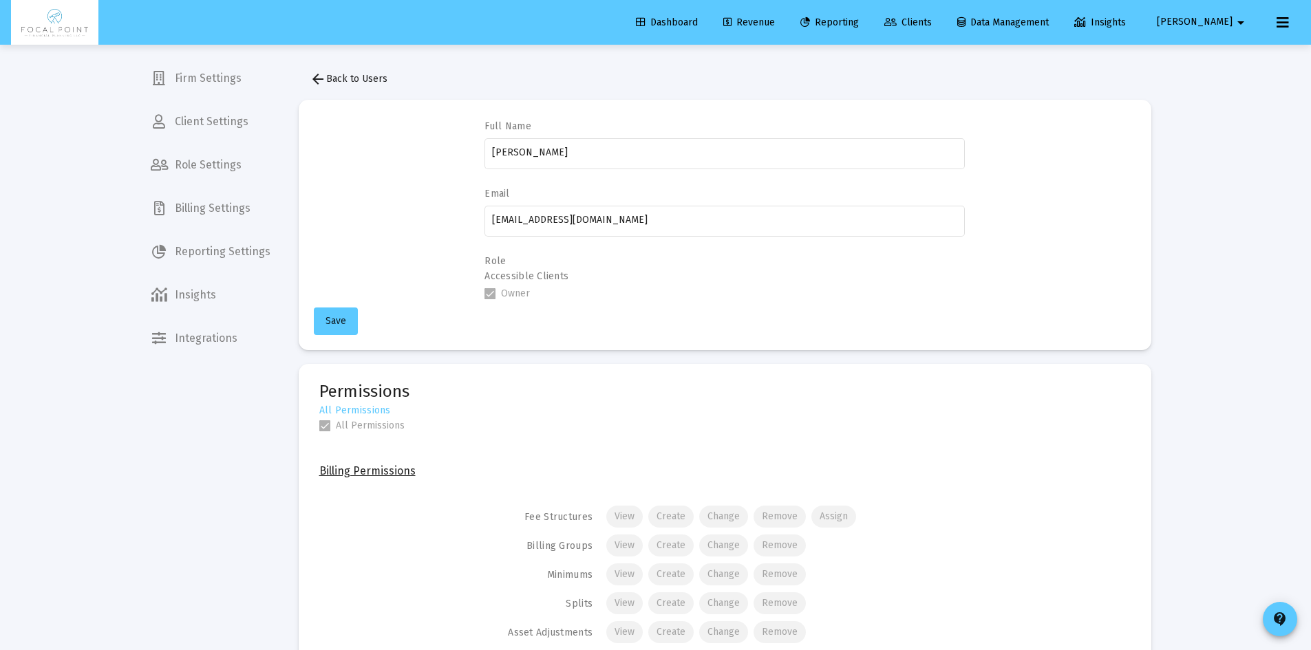
click at [354, 78] on span "arrow_back Back to Users" at bounding box center [349, 79] width 78 height 12
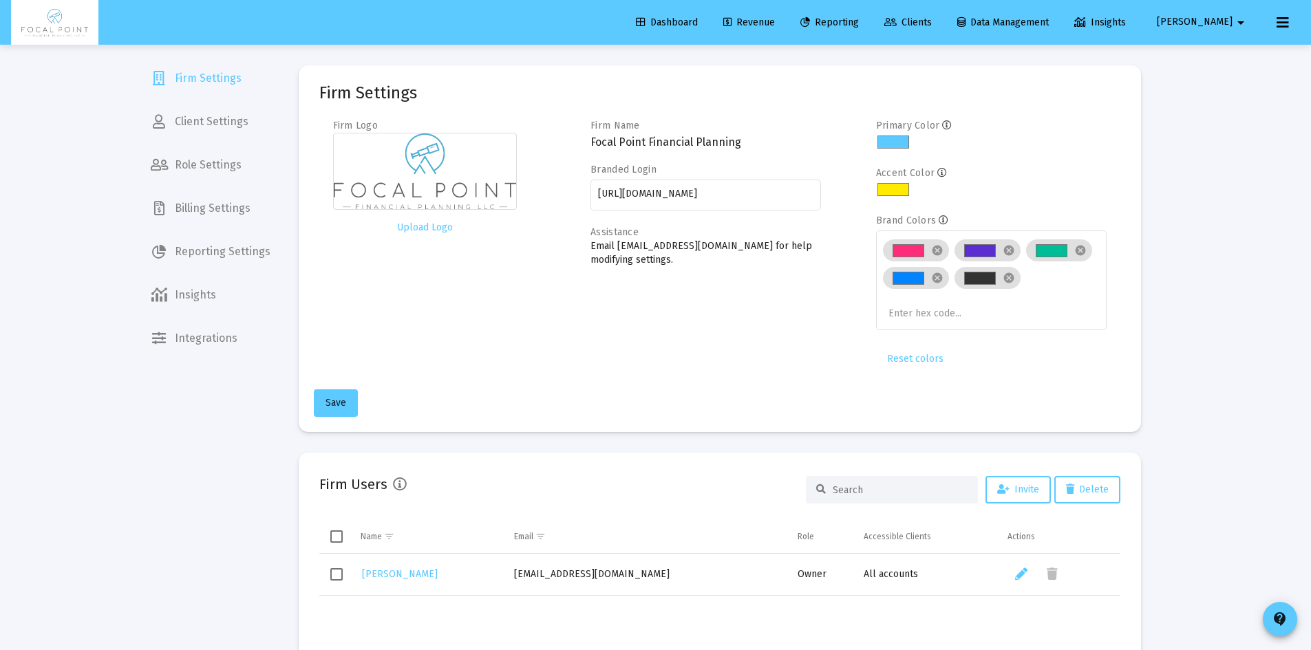
click at [382, 89] on mat-card-title "Firm Settings" at bounding box center [368, 93] width 98 height 14
